Goal: Book appointment/travel/reservation

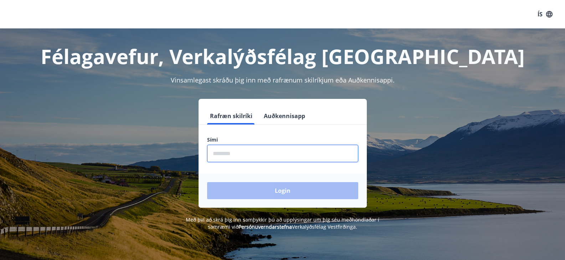
click at [244, 154] on input "phone" at bounding box center [282, 153] width 151 height 17
type input "********"
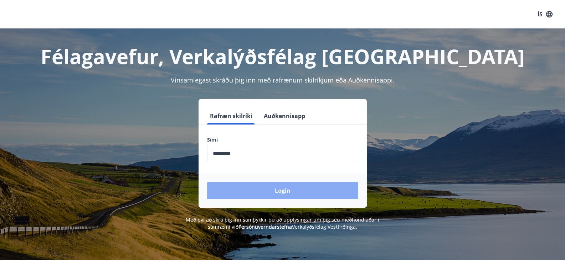
click at [275, 191] on button "Login" at bounding box center [282, 190] width 151 height 17
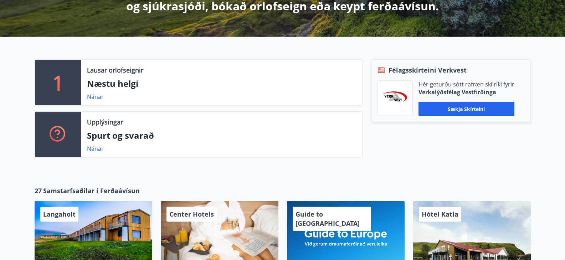
scroll to position [171, 0]
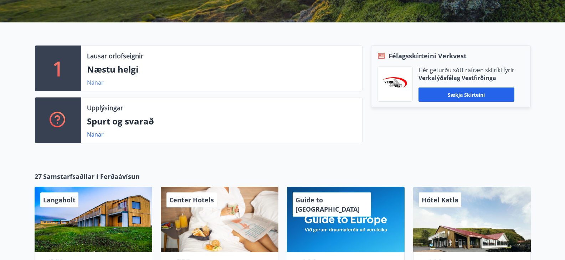
click at [94, 83] on link "Nánar" at bounding box center [95, 83] width 17 height 8
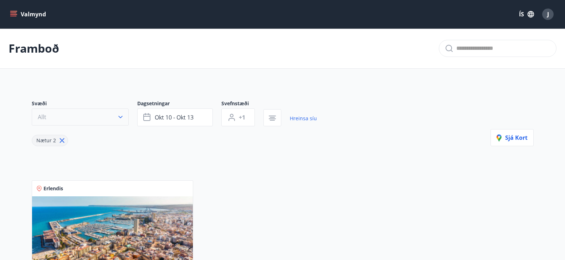
click at [121, 117] on icon "button" at bounding box center [120, 117] width 7 height 7
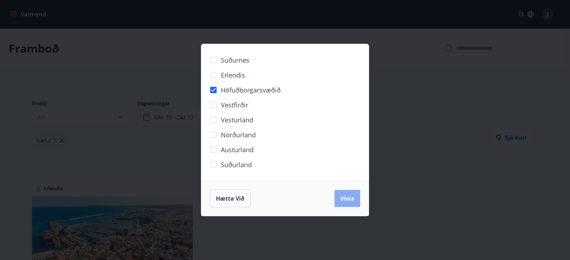
click at [352, 199] on span "Vista" at bounding box center [347, 199] width 14 height 8
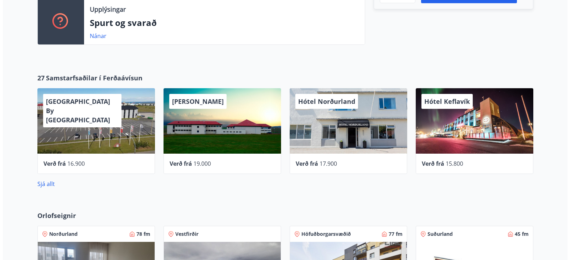
scroll to position [271, 0]
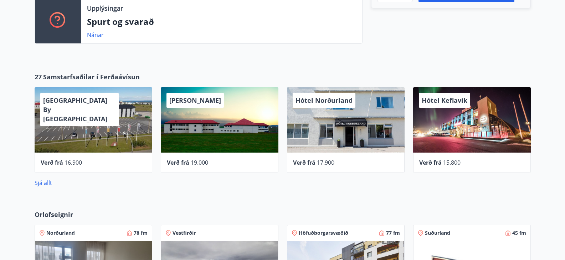
click at [90, 125] on div "[GEOGRAPHIC_DATA] By [GEOGRAPHIC_DATA]" at bounding box center [94, 120] width 118 height 66
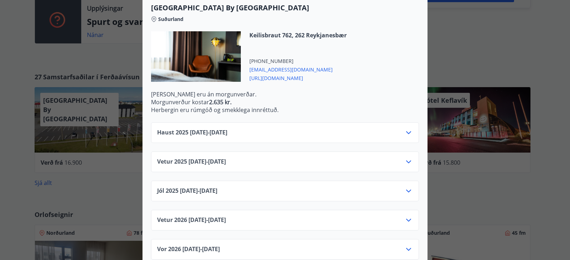
scroll to position [205, 0]
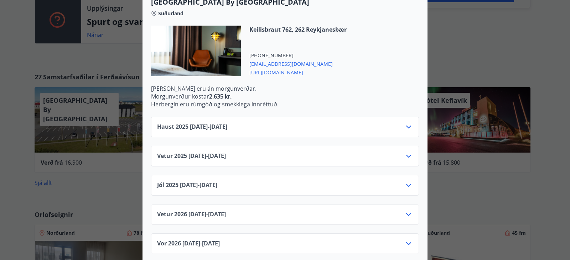
click at [406, 152] on icon at bounding box center [408, 156] width 9 height 9
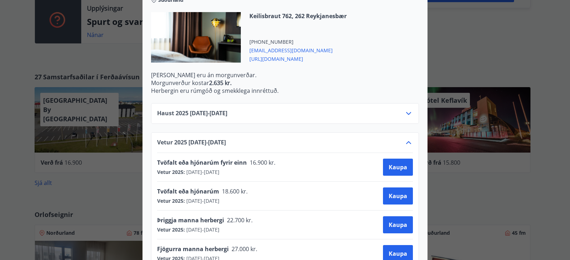
scroll to position [207, 0]
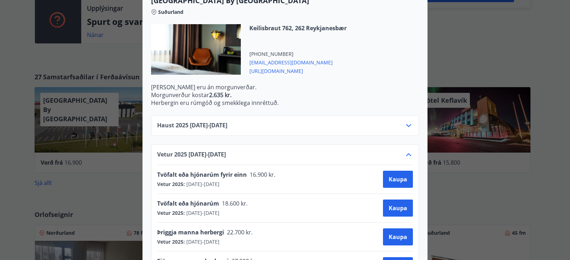
click at [406, 151] on icon at bounding box center [408, 155] width 9 height 9
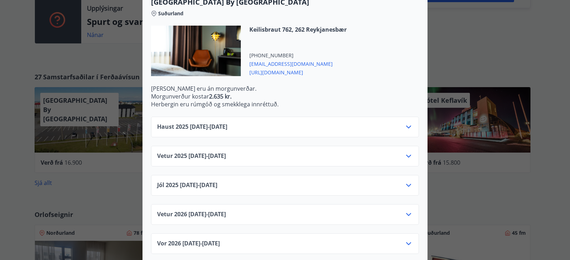
click at [406, 123] on icon at bounding box center [408, 127] width 9 height 9
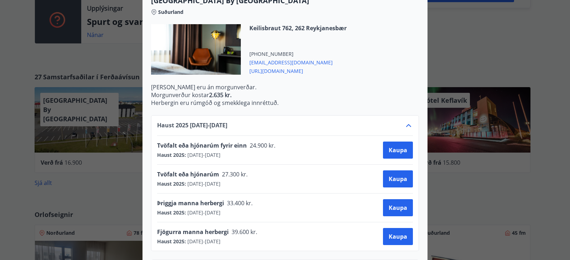
click at [406, 122] on icon at bounding box center [408, 126] width 9 height 9
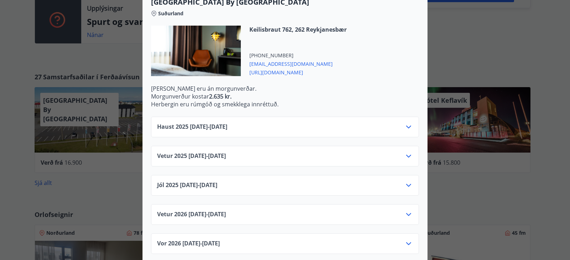
click at [407, 181] on icon at bounding box center [408, 185] width 9 height 9
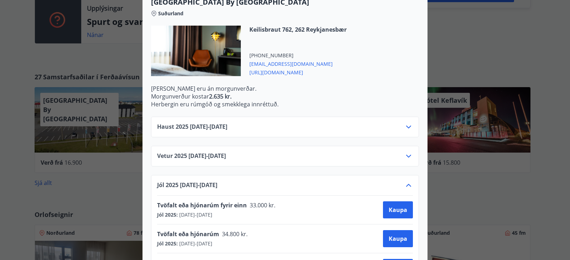
scroll to position [207, 0]
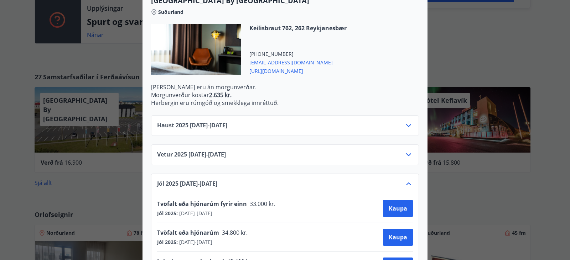
click at [407, 180] on icon at bounding box center [408, 184] width 9 height 9
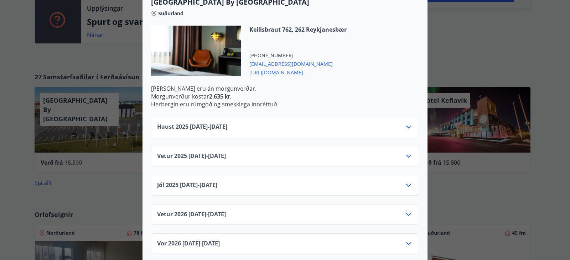
click at [407, 211] on icon at bounding box center [408, 215] width 9 height 9
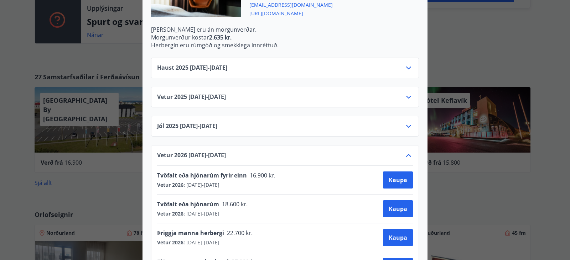
scroll to position [264, 0]
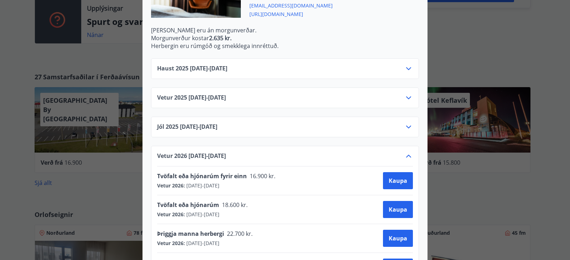
click at [406, 152] on icon at bounding box center [408, 156] width 9 height 9
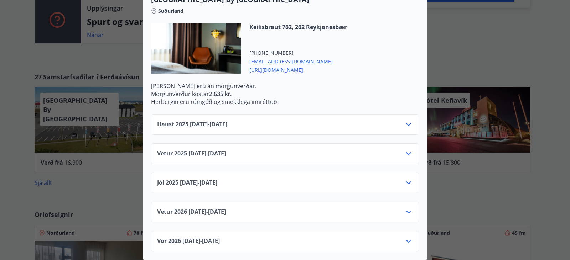
scroll to position [205, 0]
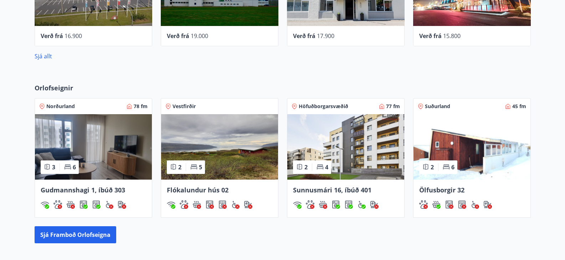
scroll to position [413, 0]
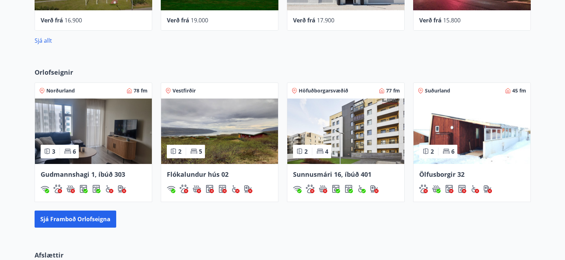
click at [329, 174] on span "Sunnusmári 16, íbúð 401" at bounding box center [332, 174] width 78 height 9
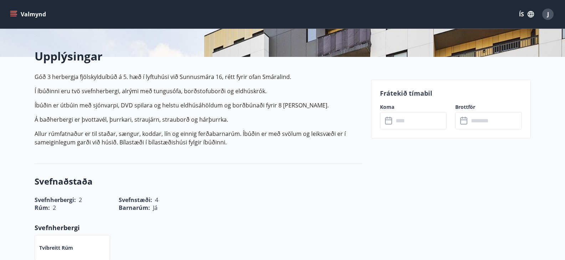
scroll to position [143, 0]
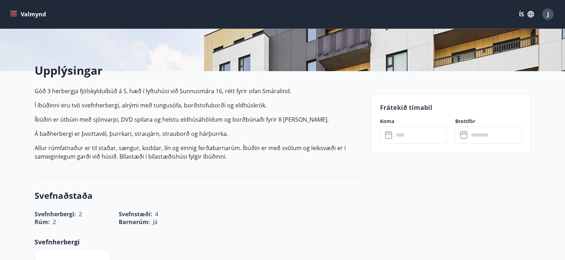
click at [388, 136] on icon at bounding box center [389, 135] width 9 height 9
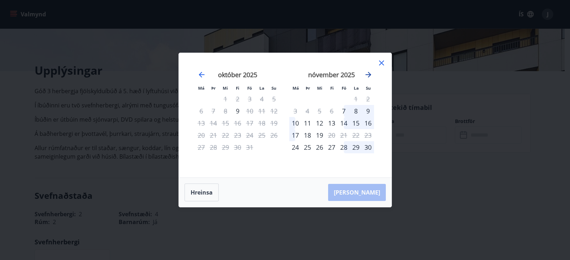
click at [367, 74] on icon "Move forward to switch to the next month." at bounding box center [368, 75] width 9 height 9
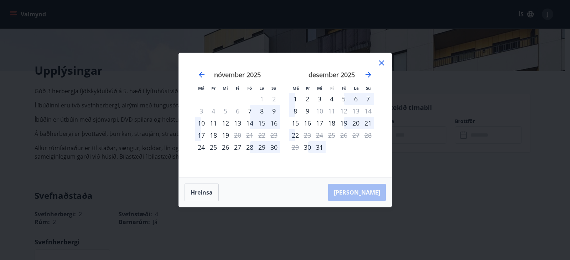
click at [384, 62] on icon at bounding box center [381, 63] width 9 height 9
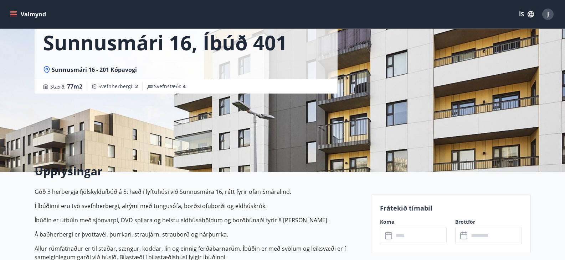
scroll to position [0, 0]
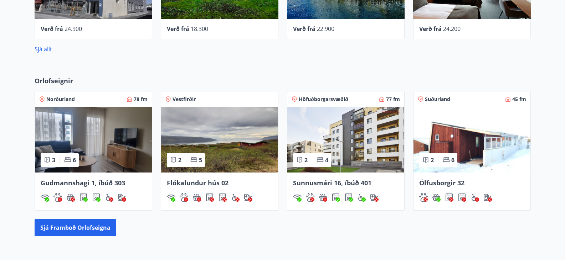
scroll to position [405, 0]
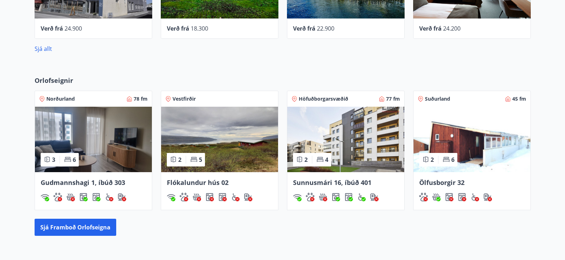
click at [471, 147] on img at bounding box center [471, 140] width 117 height 66
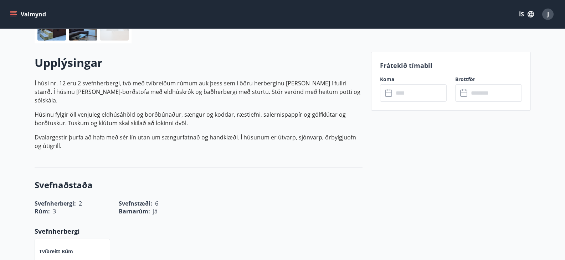
scroll to position [185, 0]
click at [388, 94] on icon at bounding box center [389, 92] width 9 height 9
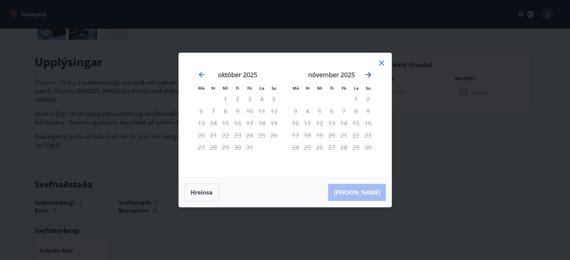
click at [369, 74] on icon "Move forward to switch to the next month." at bounding box center [368, 75] width 9 height 9
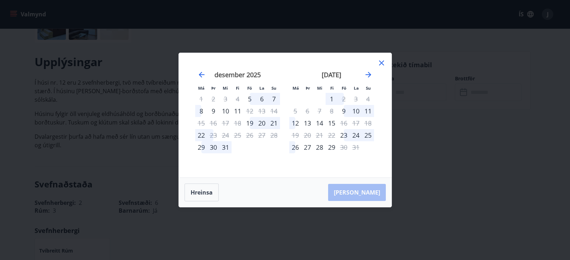
click at [382, 61] on icon at bounding box center [381, 63] width 9 height 9
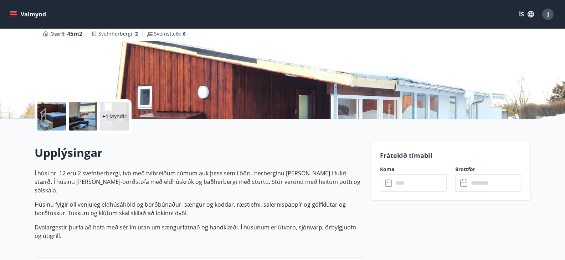
scroll to position [0, 0]
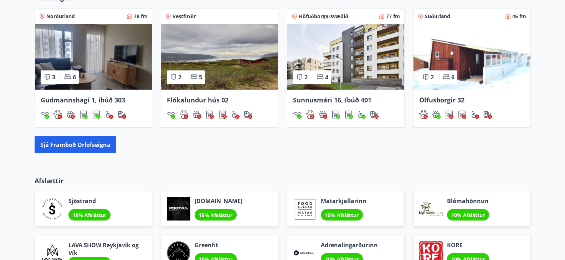
scroll to position [499, 0]
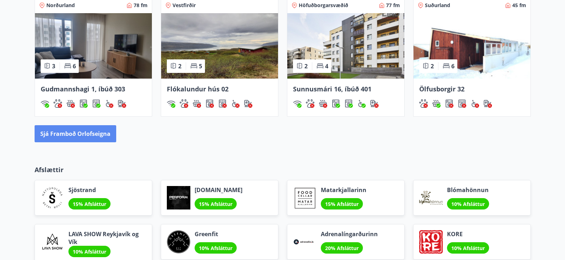
click at [72, 131] on button "Sjá framboð orlofseigna" at bounding box center [76, 133] width 82 height 17
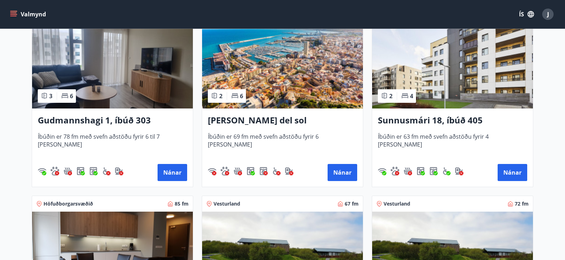
scroll to position [157, 0]
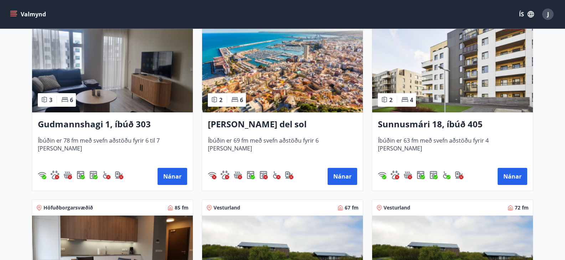
click at [414, 124] on h3 "Sunnusmári 18, íbúð 405" at bounding box center [452, 124] width 149 height 13
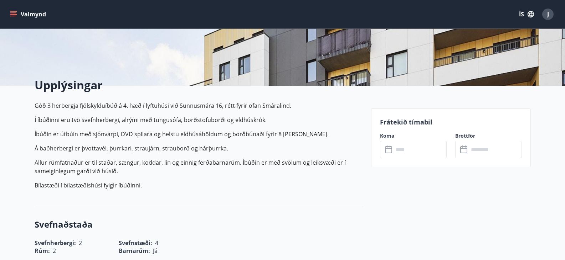
scroll to position [128, 0]
click at [402, 149] on input "text" at bounding box center [419, 149] width 53 height 17
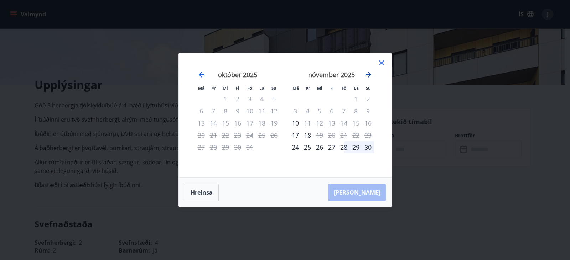
click at [368, 73] on icon "Move forward to switch to the next month." at bounding box center [369, 75] width 6 height 6
click at [368, 73] on icon "Move forward to switch to the next month." at bounding box center [368, 75] width 9 height 9
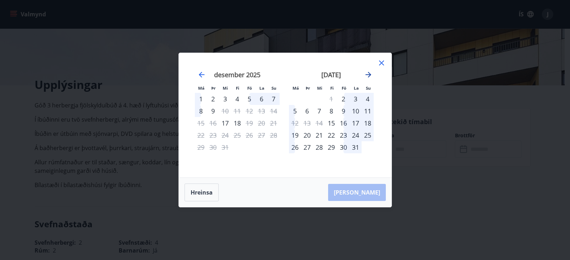
click at [368, 73] on icon "Move forward to switch to the next month." at bounding box center [368, 75] width 9 height 9
click at [381, 60] on icon at bounding box center [381, 63] width 9 height 9
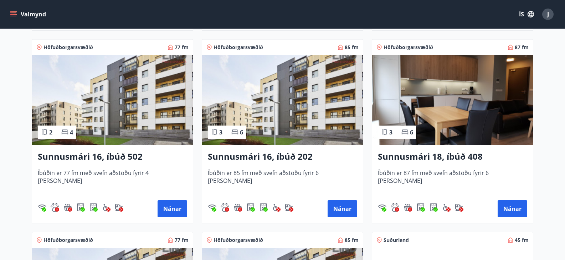
scroll to position [513, 0]
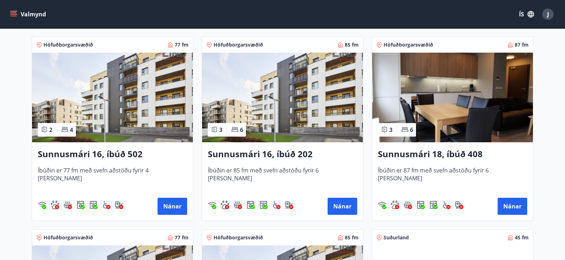
click at [266, 153] on h3 "Sunnusmári 16, íbúð 202" at bounding box center [282, 154] width 149 height 13
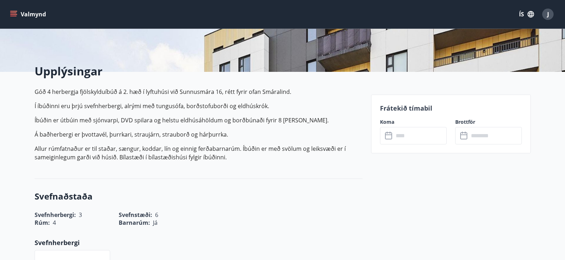
scroll to position [143, 0]
click at [387, 135] on icon at bounding box center [389, 135] width 9 height 9
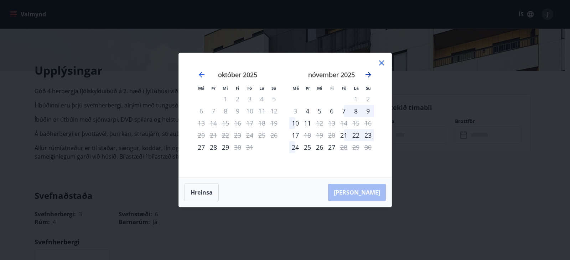
click at [368, 73] on icon "Move forward to switch to the next month." at bounding box center [368, 75] width 9 height 9
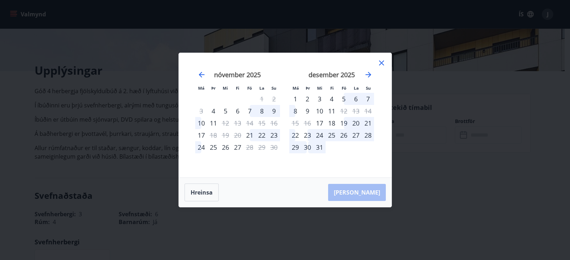
click at [381, 62] on icon at bounding box center [381, 63] width 9 height 9
